Goal: Task Accomplishment & Management: Use online tool/utility

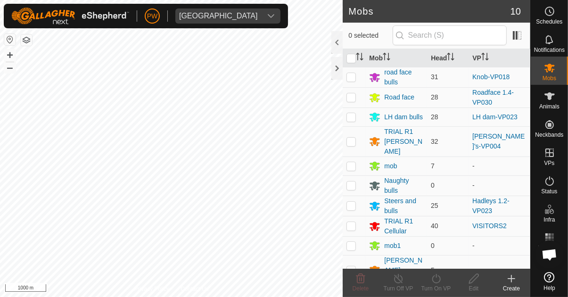
scroll to position [741, 0]
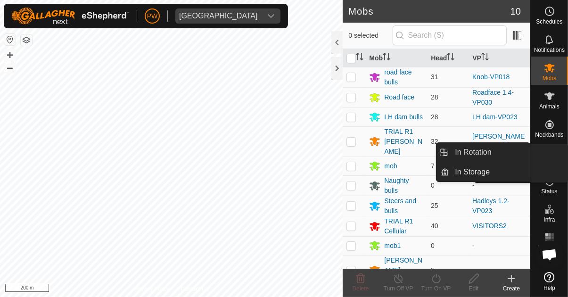
click at [548, 160] on span "VPs" at bounding box center [549, 163] width 10 height 6
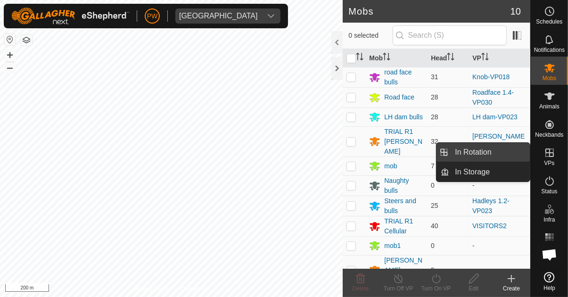
click at [483, 154] on span "In Rotation" at bounding box center [473, 152] width 36 height 11
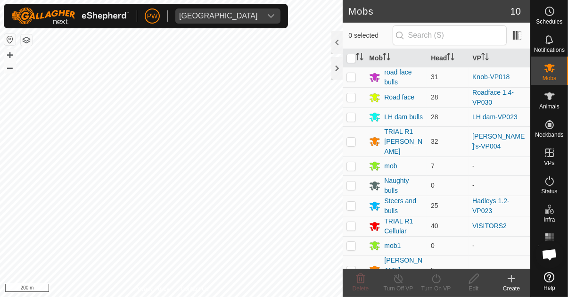
click at [463, 152] on span "In Rotation" at bounding box center [473, 152] width 36 height 11
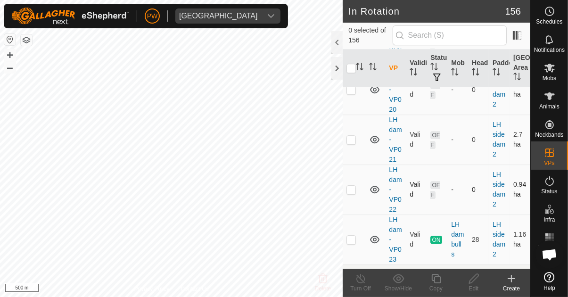
scroll to position [5690, 0]
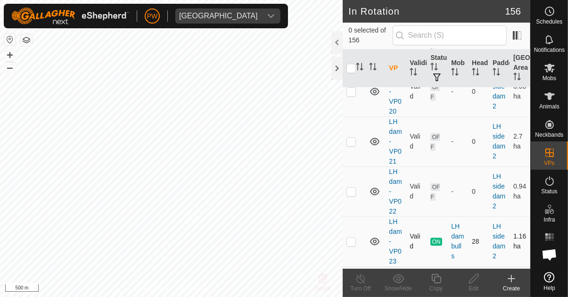
click at [349, 237] on p-checkbox at bounding box center [350, 241] width 9 height 8
checkbox input "true"
click at [438, 278] on icon at bounding box center [436, 278] width 12 height 11
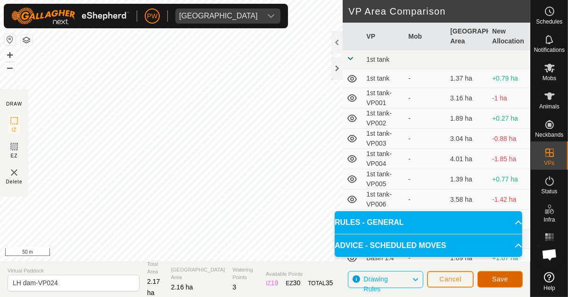
click at [495, 281] on span "Save" at bounding box center [500, 279] width 16 height 8
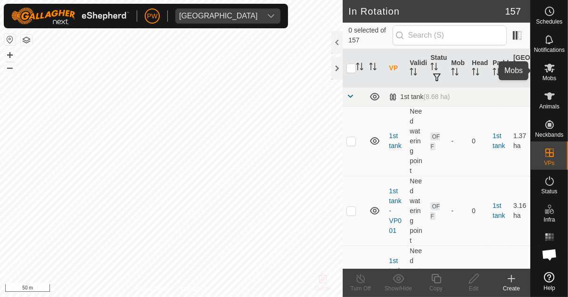
click at [544, 74] on es-mob-svg-icon at bounding box center [549, 67] width 17 height 15
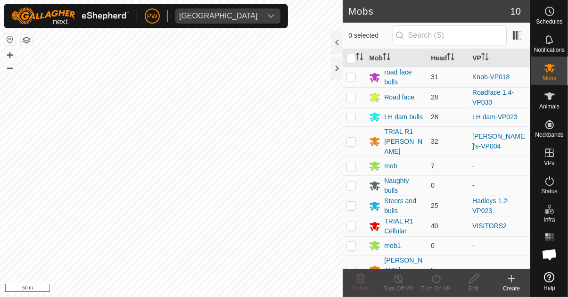
click at [351, 118] on p-checkbox at bounding box center [350, 117] width 9 height 8
checkbox input "true"
click at [435, 283] on icon at bounding box center [436, 278] width 8 height 9
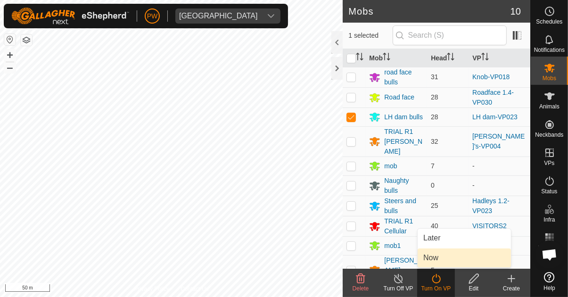
click at [443, 259] on link "Now" at bounding box center [464, 257] width 93 height 19
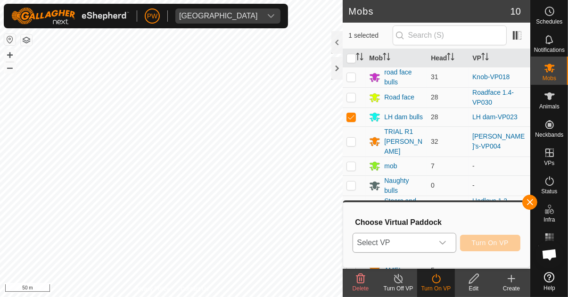
click at [442, 243] on icon "dropdown trigger" at bounding box center [443, 243] width 8 height 8
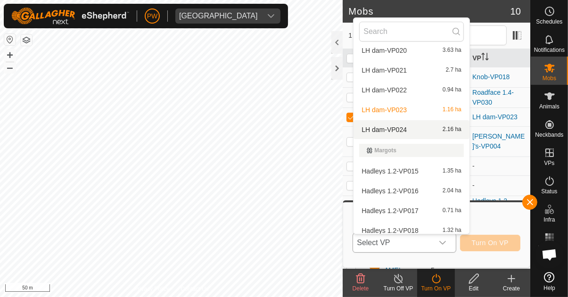
scroll to position [2115, 0]
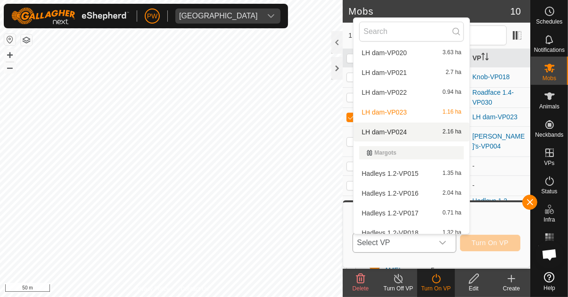
click at [416, 132] on div "LH dam-VP024 2.16 ha" at bounding box center [411, 131] width 105 height 11
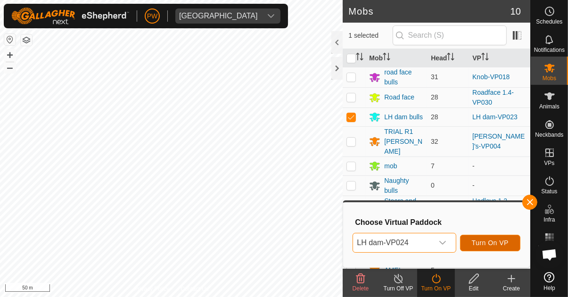
click at [478, 243] on span "Turn On VP" at bounding box center [490, 243] width 37 height 8
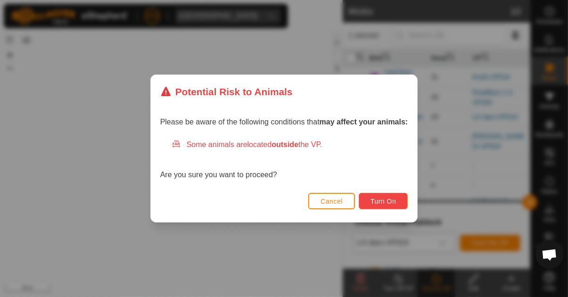
click at [396, 200] on button "Turn On" at bounding box center [383, 201] width 49 height 16
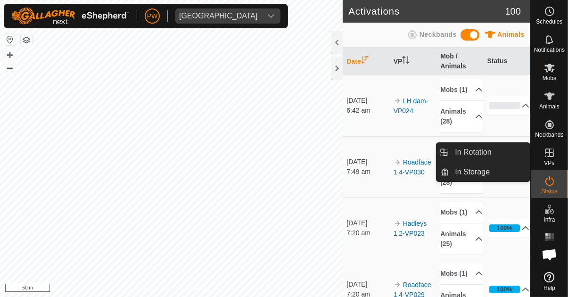
click at [546, 156] on icon at bounding box center [549, 152] width 8 height 8
click at [480, 155] on span "In Rotation" at bounding box center [473, 152] width 36 height 11
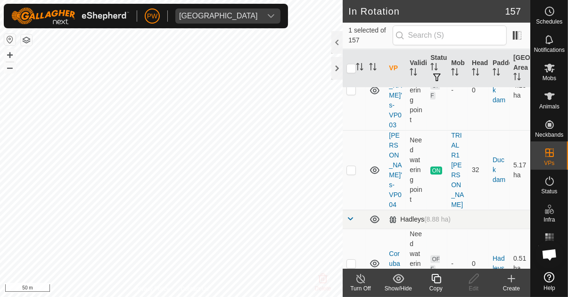
scroll to position [1906, 0]
click at [351, 166] on p-checkbox at bounding box center [350, 170] width 9 height 8
checkbox input "true"
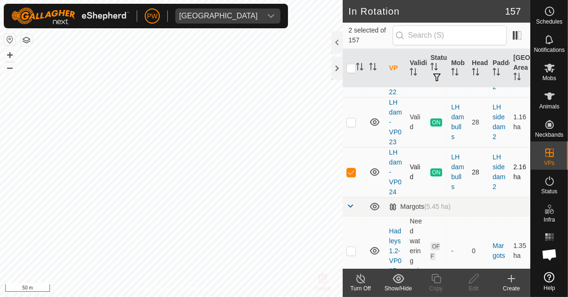
scroll to position [5809, 0]
click at [353, 168] on p-checkbox at bounding box center [350, 172] width 9 height 8
checkbox input "false"
click at [431, 279] on icon at bounding box center [436, 278] width 12 height 11
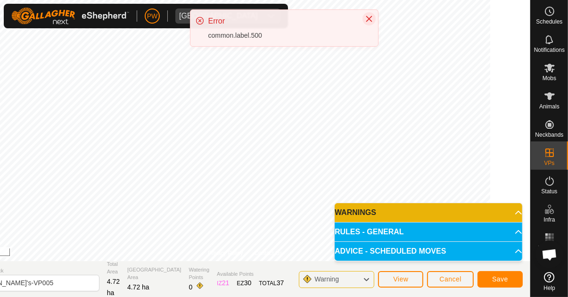
click at [368, 21] on icon "Close" at bounding box center [369, 19] width 8 height 8
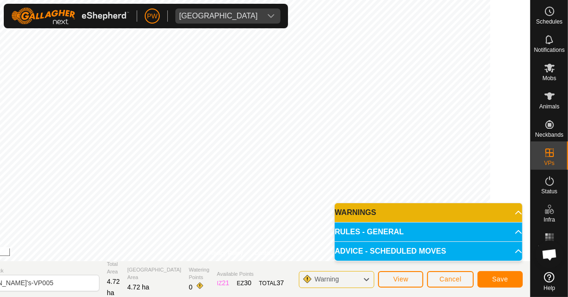
click at [369, 19] on div "Error common.label.500" at bounding box center [284, 27] width 188 height 36
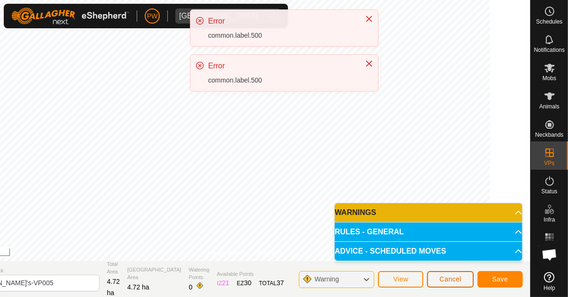
click at [441, 281] on span "Cancel" at bounding box center [450, 279] width 22 height 8
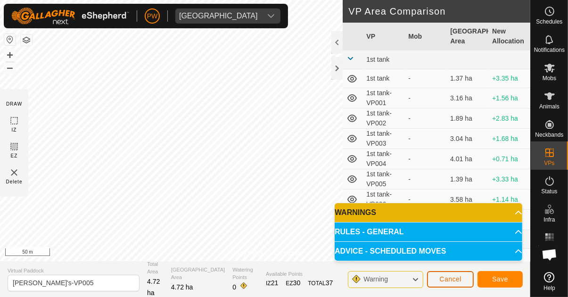
click at [453, 281] on span "Cancel" at bounding box center [450, 279] width 22 height 8
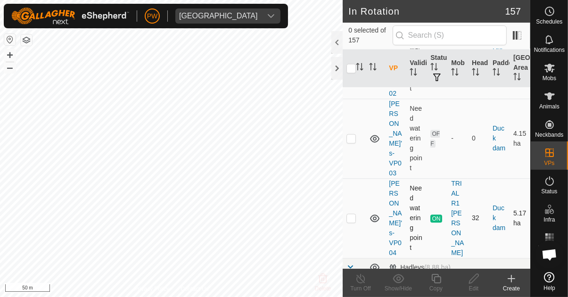
scroll to position [1860, 0]
click at [353, 213] on p-checkbox at bounding box center [350, 217] width 9 height 8
checkbox input "true"
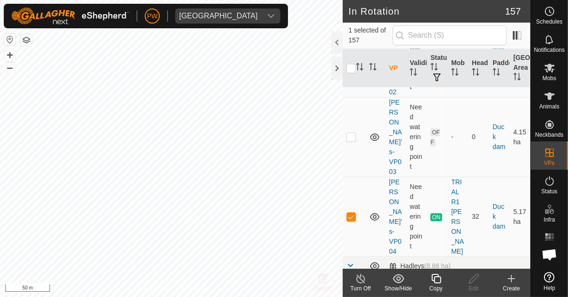
click at [432, 280] on icon at bounding box center [436, 278] width 12 height 11
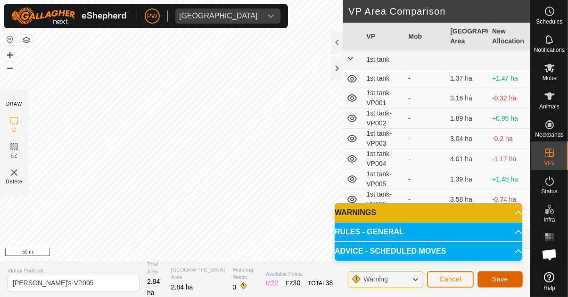
click at [494, 279] on span "Save" at bounding box center [500, 279] width 16 height 8
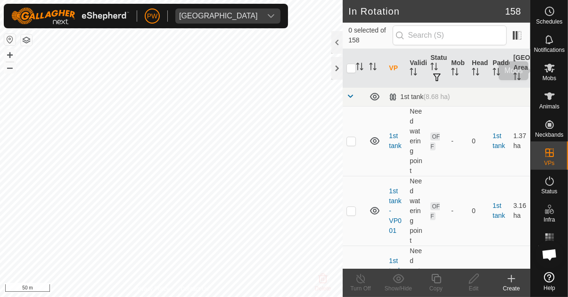
click at [545, 73] on icon at bounding box center [549, 67] width 11 height 11
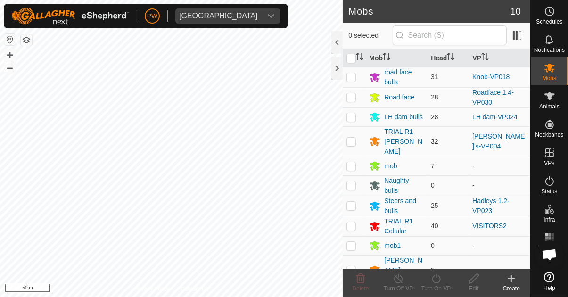
click at [350, 139] on p-checkbox at bounding box center [350, 142] width 9 height 8
checkbox input "true"
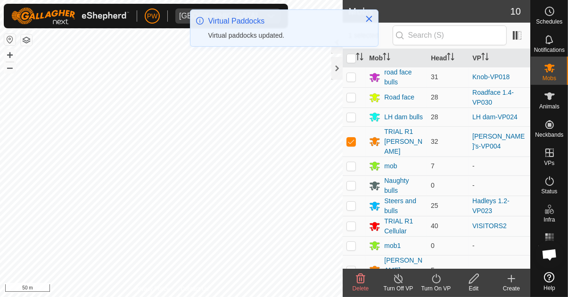
click at [436, 282] on icon at bounding box center [436, 278] width 12 height 11
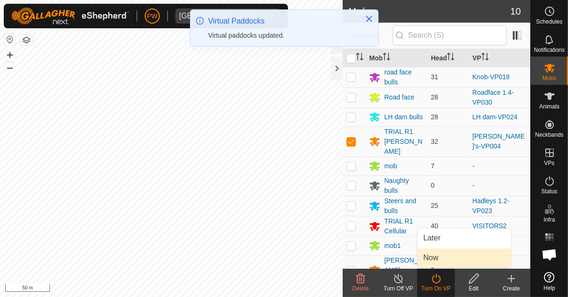
click at [436, 258] on span "Now" at bounding box center [430, 257] width 15 height 11
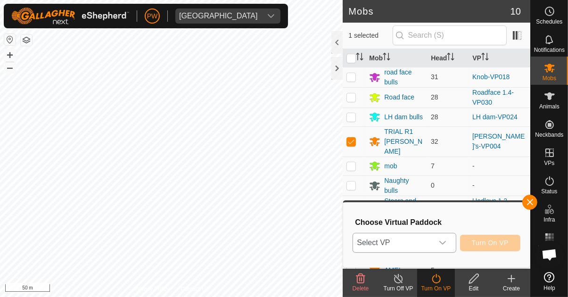
click at [441, 241] on icon "dropdown trigger" at bounding box center [443, 243] width 8 height 8
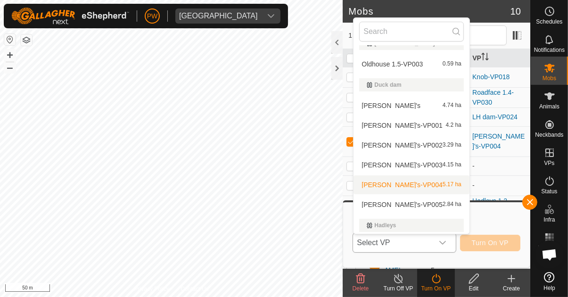
scroll to position [531, 0]
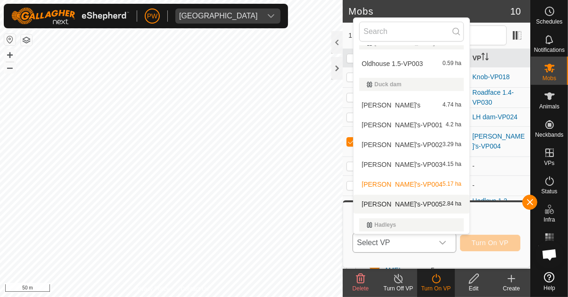
click at [398, 204] on span "[PERSON_NAME]'s-VP005" at bounding box center [401, 204] width 81 height 7
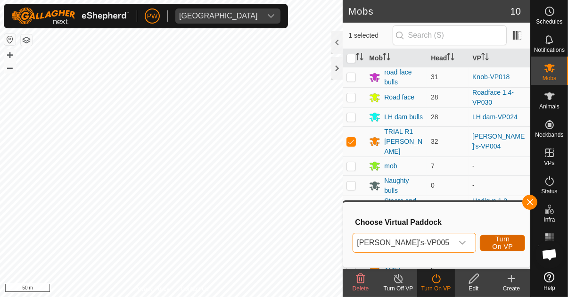
click at [491, 243] on span "Turn On VP" at bounding box center [502, 242] width 22 height 15
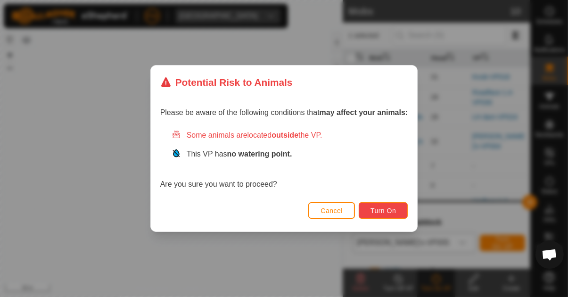
click at [380, 210] on span "Turn On" at bounding box center [382, 211] width 25 height 8
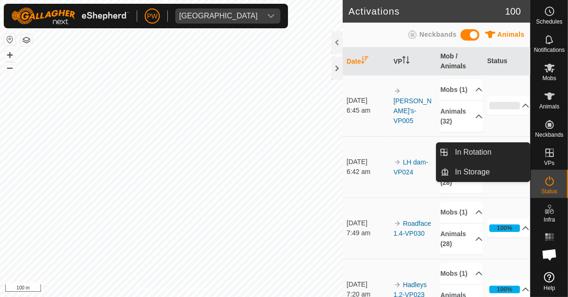
click at [546, 160] on span "VPs" at bounding box center [549, 163] width 10 height 6
click at [488, 153] on span "In Rotation" at bounding box center [473, 152] width 36 height 11
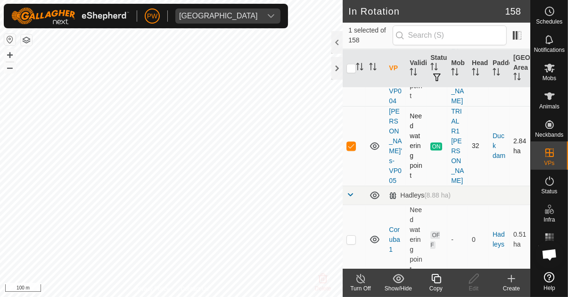
scroll to position [2010, 0]
click at [347, 142] on p-checkbox at bounding box center [350, 146] width 9 height 8
checkbox input "false"
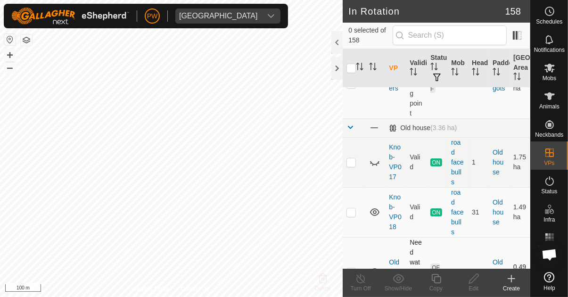
scroll to position [6614, 0]
click at [349, 208] on p-checkbox at bounding box center [350, 212] width 9 height 8
checkbox input "false"
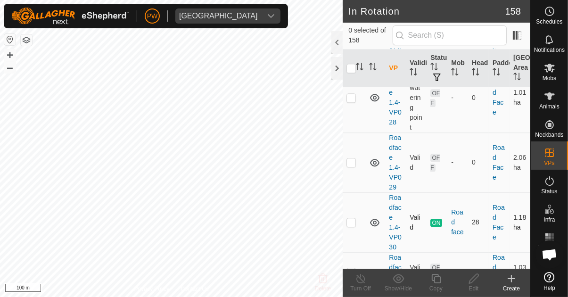
scroll to position [8629, 0]
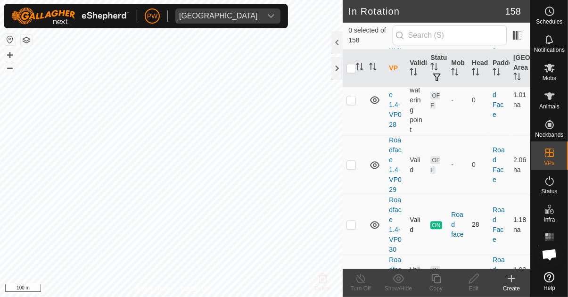
click at [354, 221] on p-checkbox at bounding box center [350, 225] width 9 height 8
checkbox input "true"
click at [433, 287] on div "Copy" at bounding box center [436, 288] width 38 height 8
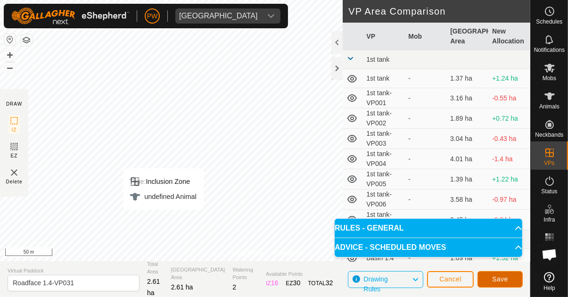
click at [498, 281] on span "Save" at bounding box center [500, 279] width 16 height 8
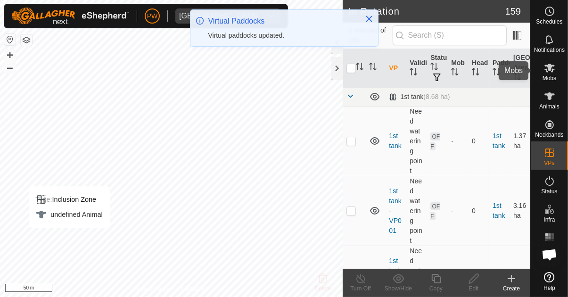
click at [546, 72] on icon at bounding box center [549, 67] width 11 height 11
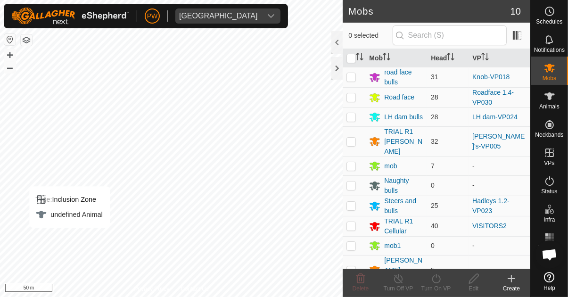
click at [348, 98] on p-checkbox at bounding box center [350, 97] width 9 height 8
checkbox input "true"
click at [433, 284] on icon at bounding box center [436, 278] width 12 height 11
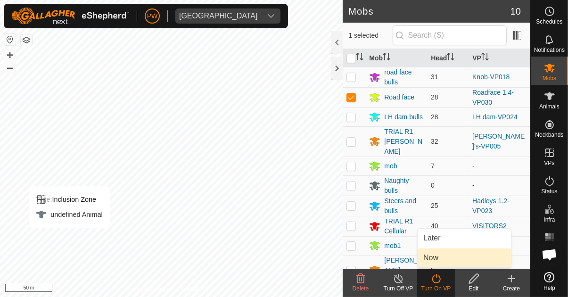
click at [439, 259] on link "Now" at bounding box center [464, 257] width 93 height 19
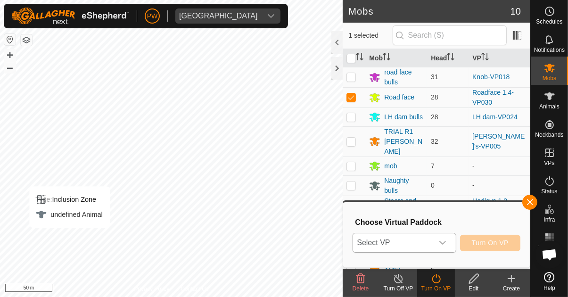
click at [445, 242] on icon "dropdown trigger" at bounding box center [443, 243] width 8 height 8
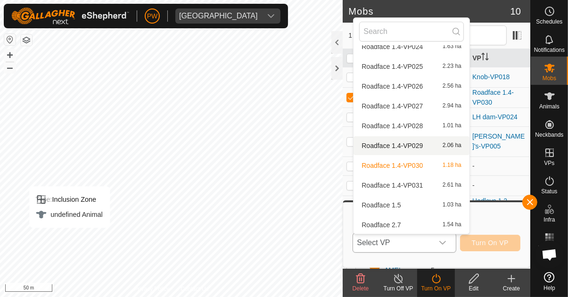
scroll to position [3121, 0]
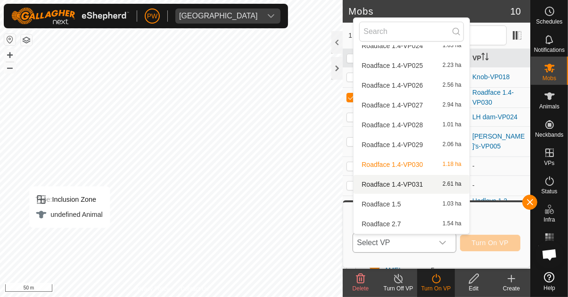
click at [424, 185] on div "Roadface 1.4-VP031 2.61 ha" at bounding box center [411, 184] width 105 height 11
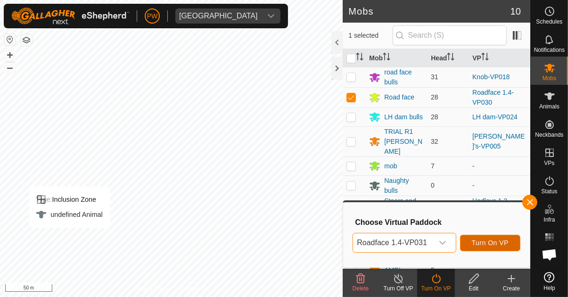
click at [491, 242] on span "Turn On VP" at bounding box center [490, 243] width 37 height 8
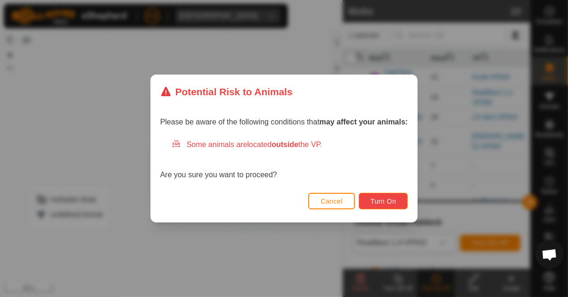
click at [371, 199] on span "Turn On" at bounding box center [382, 201] width 25 height 8
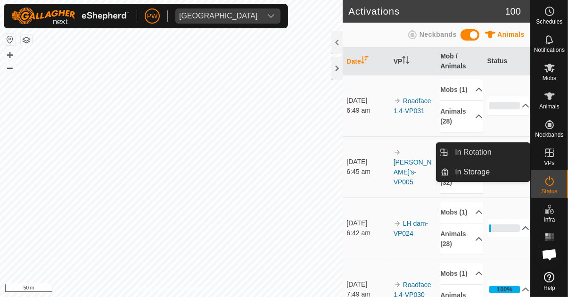
click at [547, 158] on es-virtualpaddocks-svg-icon at bounding box center [549, 152] width 17 height 15
click at [548, 160] on span "VPs" at bounding box center [549, 163] width 10 height 6
click at [493, 155] on link "In Rotation" at bounding box center [489, 152] width 81 height 19
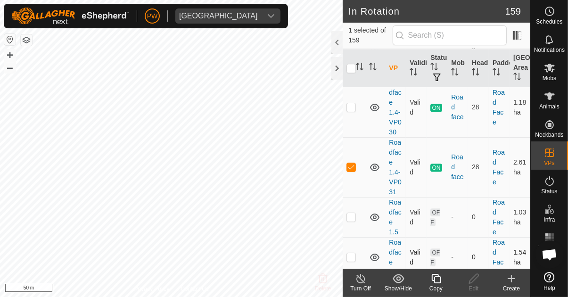
scroll to position [8749, 0]
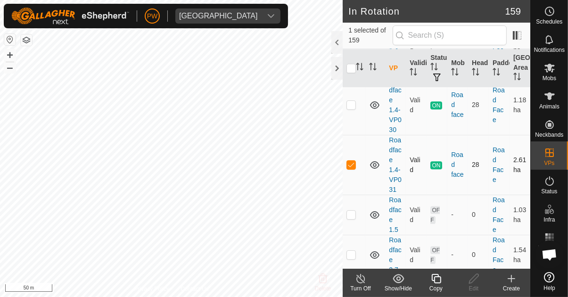
click at [350, 161] on p-checkbox at bounding box center [350, 165] width 9 height 8
checkbox input "false"
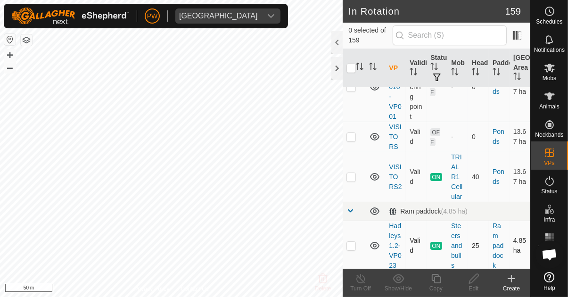
scroll to position [7344, 0]
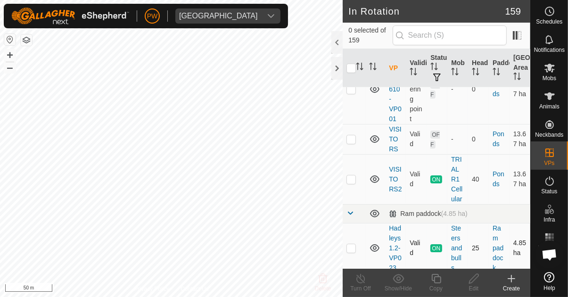
click at [351, 244] on p-checkbox at bounding box center [350, 248] width 9 height 8
checkbox input "true"
click at [438, 283] on icon at bounding box center [436, 278] width 12 height 11
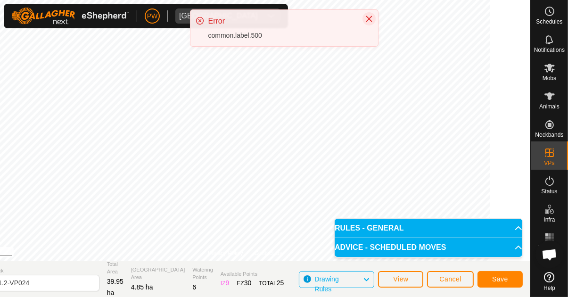
click at [371, 17] on icon "Close" at bounding box center [369, 19] width 8 height 8
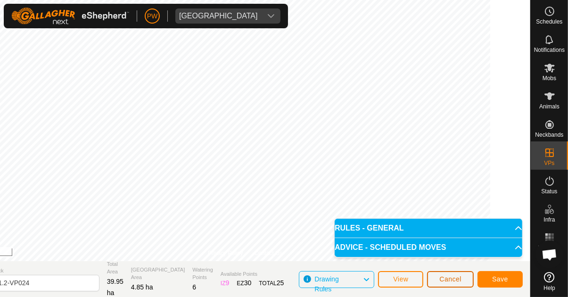
click at [446, 282] on span "Cancel" at bounding box center [450, 279] width 22 height 8
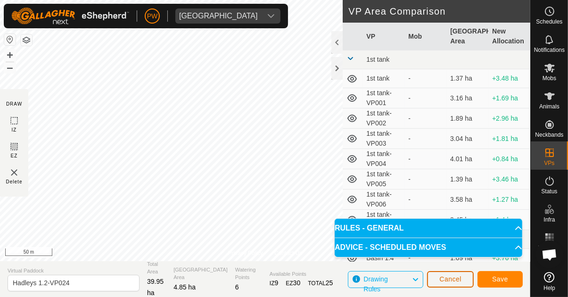
click at [450, 281] on span "Cancel" at bounding box center [450, 279] width 22 height 8
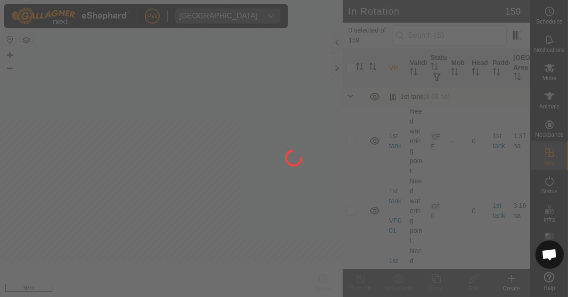
click at [449, 282] on div at bounding box center [284, 148] width 568 height 297
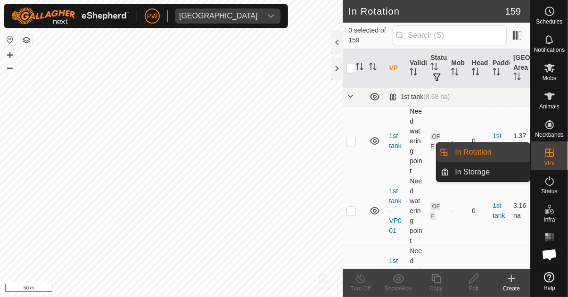
click at [492, 153] on link "In Rotation" at bounding box center [489, 152] width 81 height 19
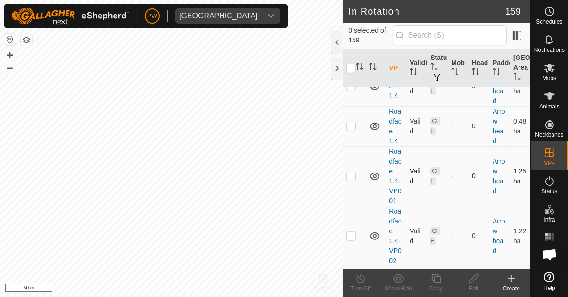
scroll to position [617, 0]
click at [415, 32] on input "text" at bounding box center [450, 35] width 114 height 20
click at [417, 39] on input "text" at bounding box center [450, 35] width 114 height 20
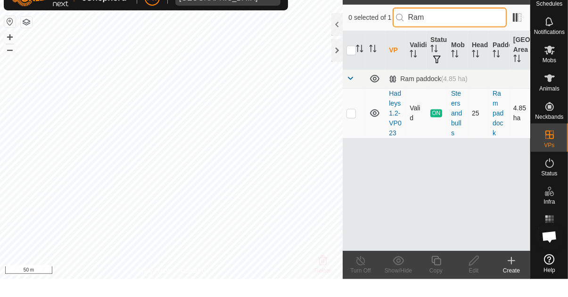
type input "Ram"
click at [352, 131] on p-checkbox at bounding box center [350, 131] width 9 height 8
checkbox input "true"
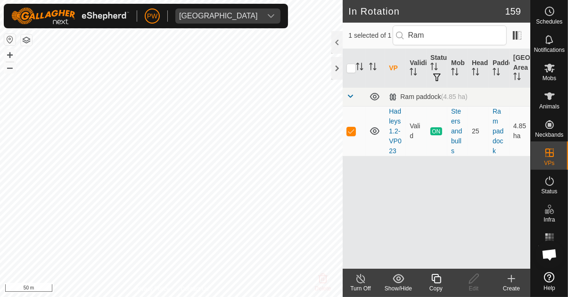
click at [433, 277] on icon at bounding box center [436, 278] width 12 height 11
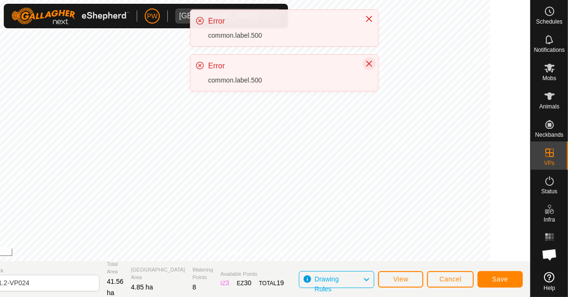
click at [368, 64] on icon "Close" at bounding box center [369, 64] width 6 height 6
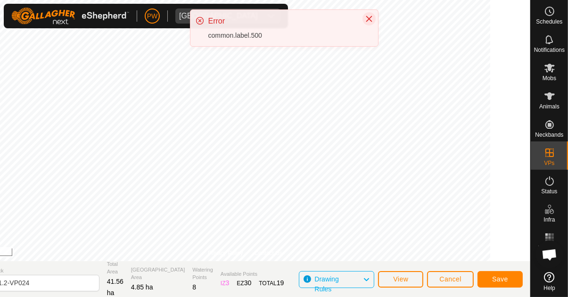
click at [368, 18] on icon "Close" at bounding box center [369, 19] width 6 height 6
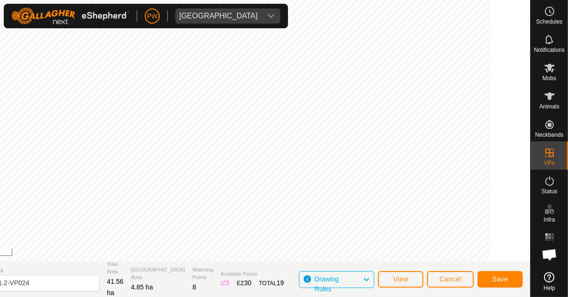
click at [546, 277] on icon at bounding box center [549, 277] width 10 height 10
click at [449, 281] on span "Cancel" at bounding box center [450, 279] width 22 height 8
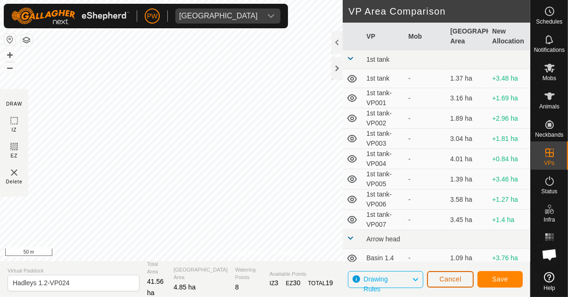
click at [447, 277] on span "Cancel" at bounding box center [450, 279] width 22 height 8
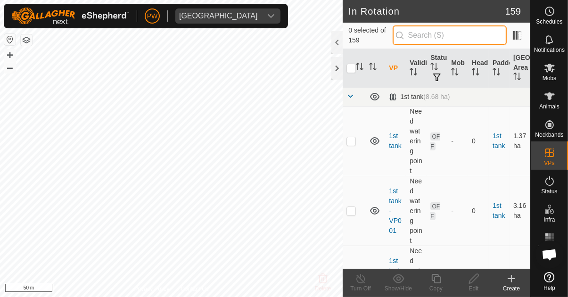
click at [437, 37] on input "text" at bounding box center [450, 35] width 114 height 20
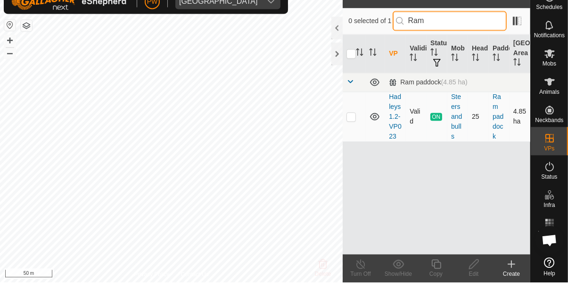
type input "Ram"
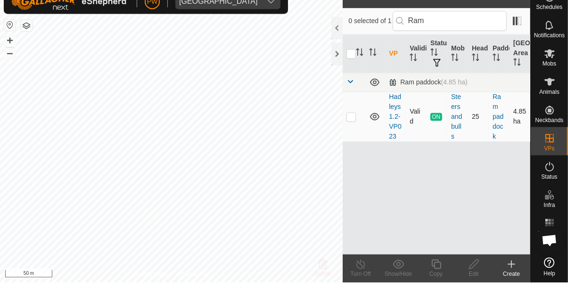
click at [353, 135] on td at bounding box center [354, 131] width 23 height 50
checkbox input "true"
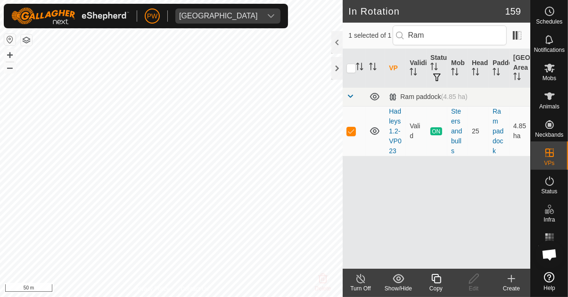
click at [432, 282] on icon at bounding box center [436, 278] width 12 height 11
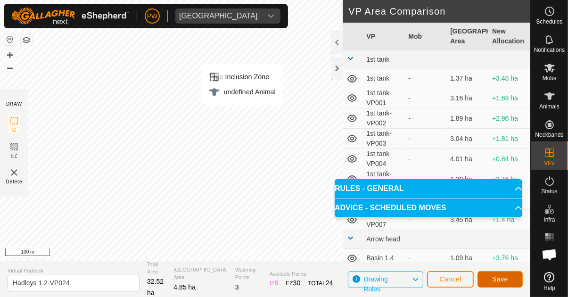
click at [497, 281] on span "Save" at bounding box center [500, 279] width 16 height 8
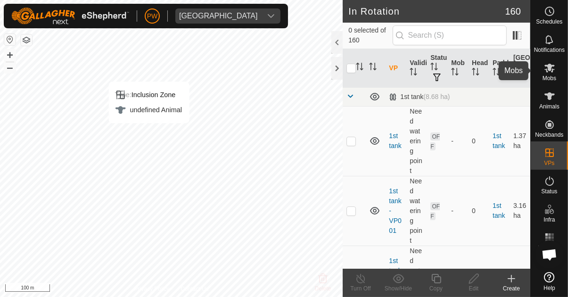
click at [548, 68] on icon at bounding box center [549, 68] width 10 height 9
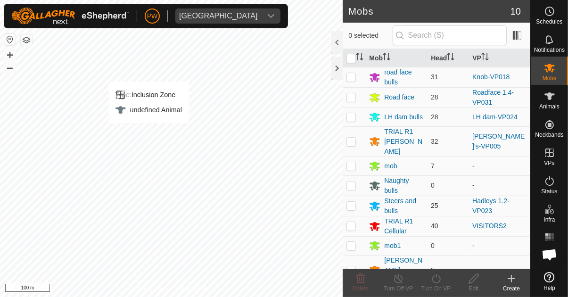
click at [351, 202] on p-checkbox at bounding box center [350, 206] width 9 height 8
checkbox input "true"
click at [436, 284] on div "Turn On VP" at bounding box center [436, 288] width 38 height 8
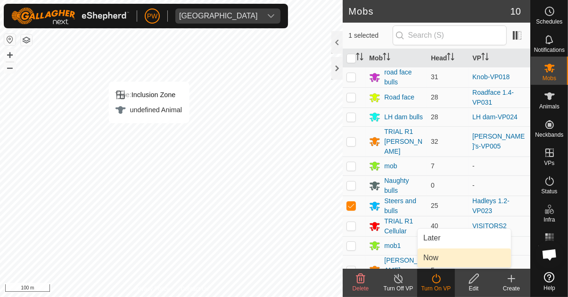
click at [438, 259] on span "Now" at bounding box center [430, 257] width 15 height 11
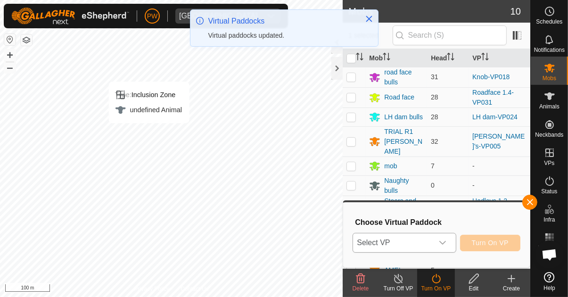
click at [445, 242] on icon "dropdown trigger" at bounding box center [442, 243] width 7 height 4
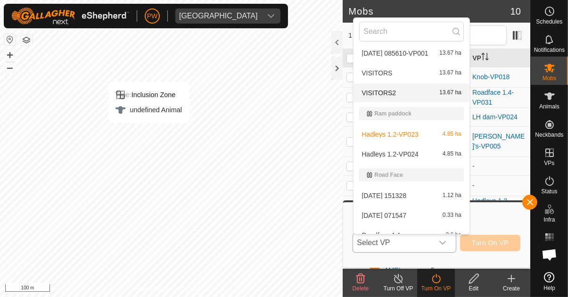
scroll to position [2697, 0]
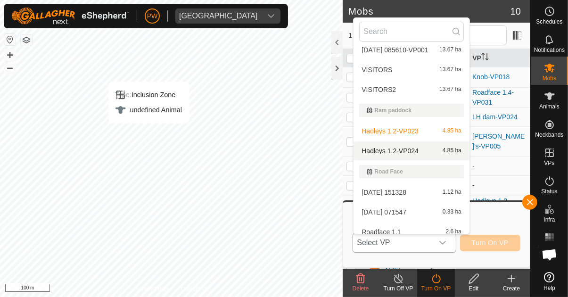
click at [419, 150] on div "Hadleys 1.2-VP024 4.85 ha" at bounding box center [411, 150] width 105 height 11
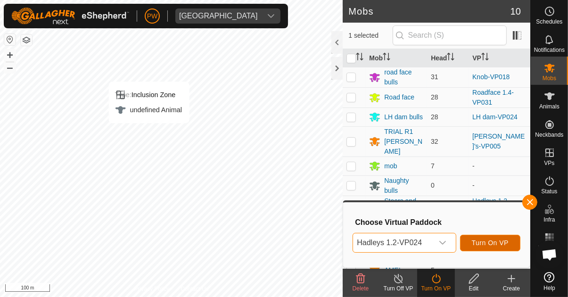
click at [479, 241] on span "Turn On VP" at bounding box center [490, 243] width 37 height 8
